Goal: Register for event/course

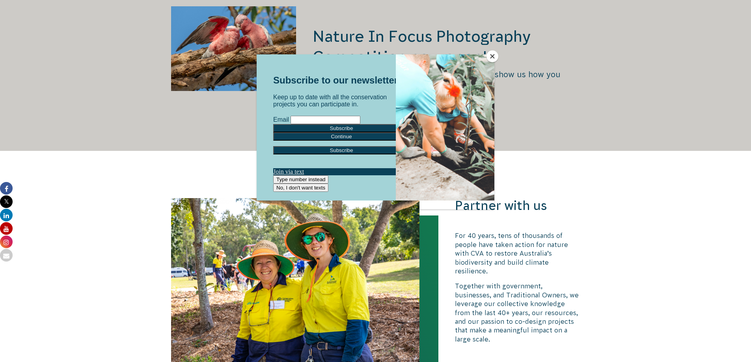
scroll to position [1420, 0]
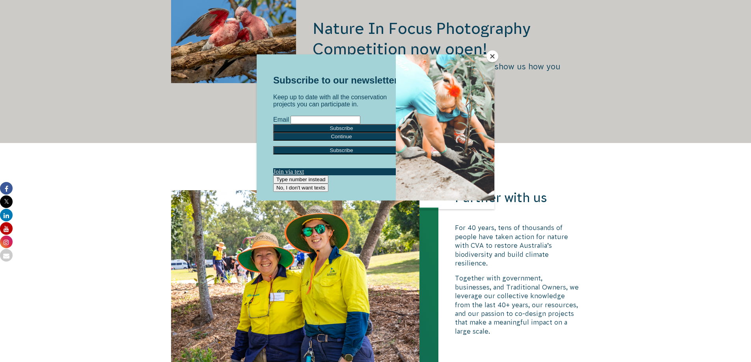
click at [492, 56] on button "Close" at bounding box center [493, 56] width 12 height 12
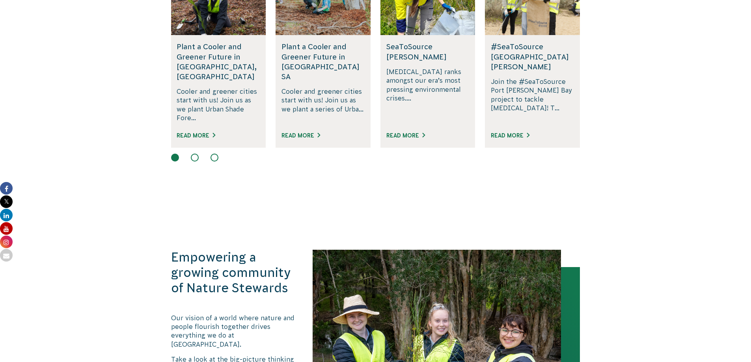
scroll to position [513, 0]
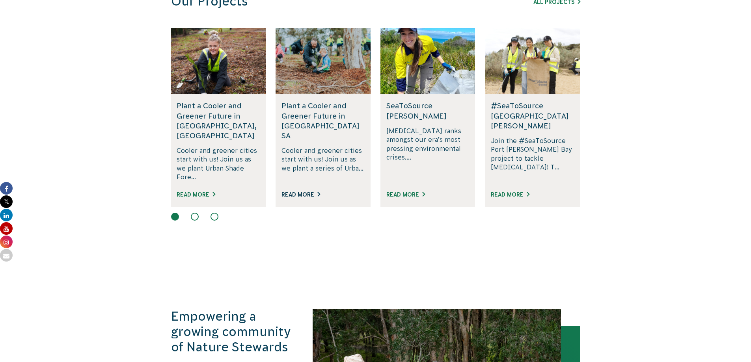
click at [296, 192] on link "Read More" at bounding box center [301, 195] width 39 height 6
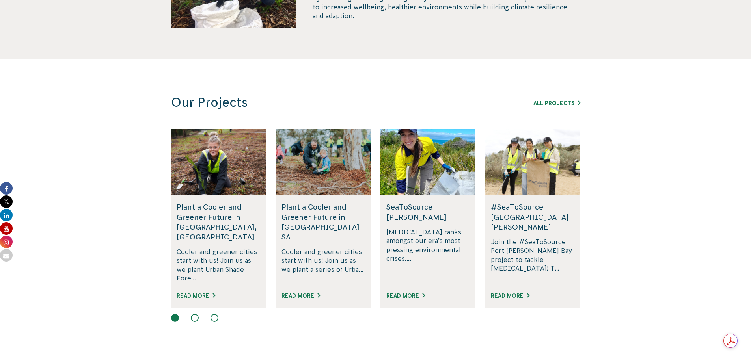
scroll to position [412, 0]
click at [560, 102] on link "All Projects" at bounding box center [557, 103] width 47 height 6
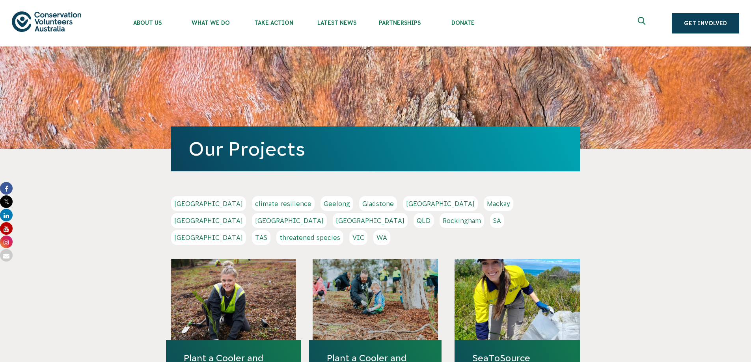
click at [490, 221] on link "SA" at bounding box center [497, 220] width 14 height 15
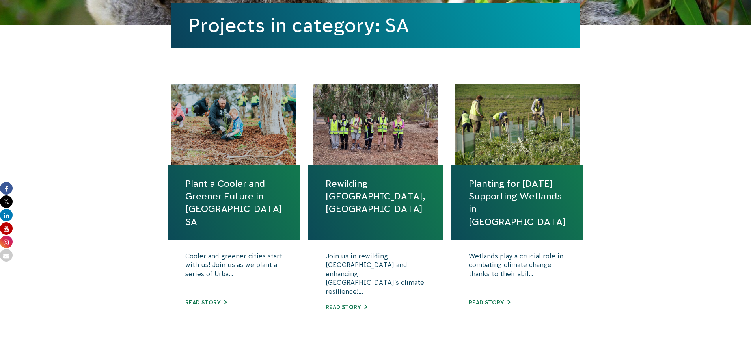
scroll to position [237, 0]
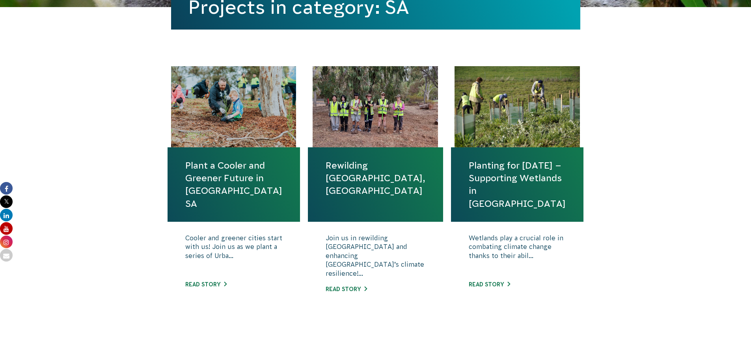
click at [362, 165] on link "Rewilding [GEOGRAPHIC_DATA], [GEOGRAPHIC_DATA]" at bounding box center [376, 178] width 100 height 38
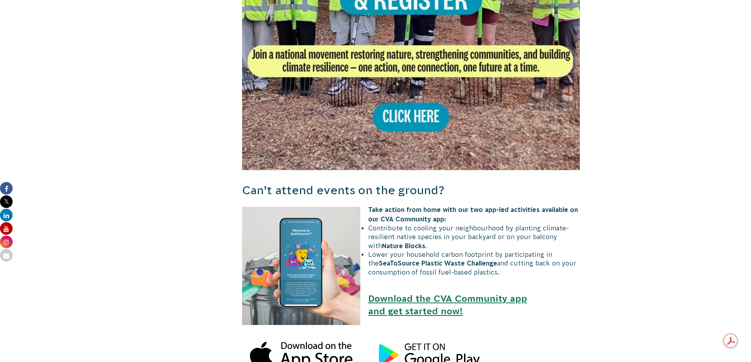
scroll to position [592, 0]
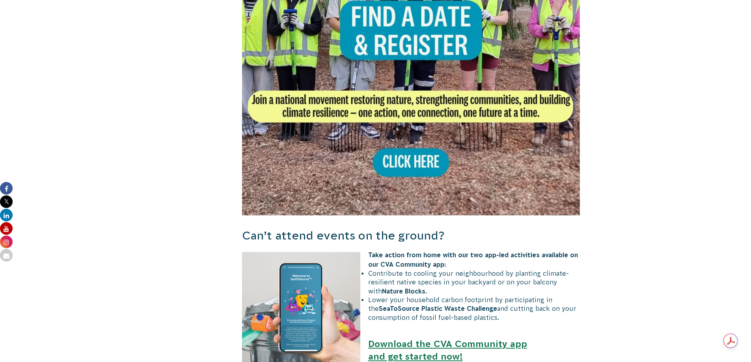
click at [408, 127] on img at bounding box center [411, 52] width 338 height 338
